Goal: Navigation & Orientation: Find specific page/section

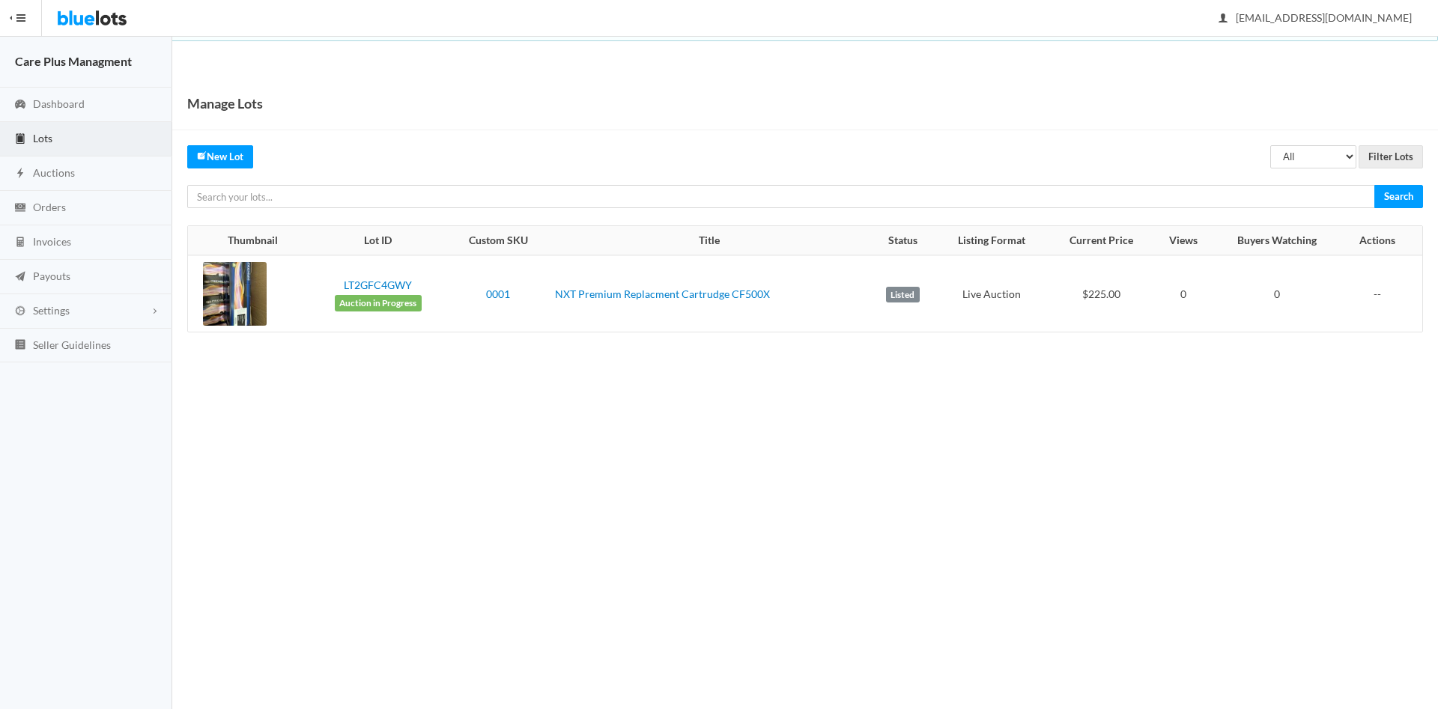
click at [73, 141] on link "Lots" at bounding box center [86, 139] width 172 height 34
click at [58, 171] on span "Auctions" at bounding box center [54, 172] width 42 height 13
